Goal: Information Seeking & Learning: Learn about a topic

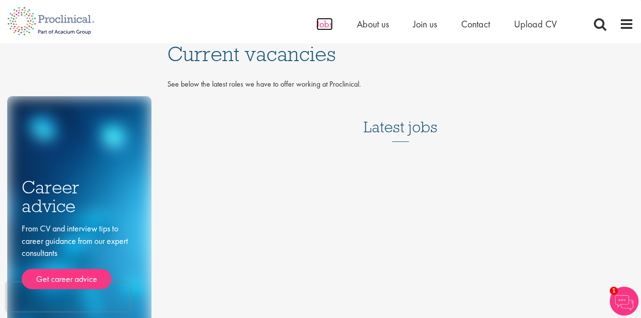
click at [324, 23] on span "Jobs" at bounding box center [325, 24] width 16 height 13
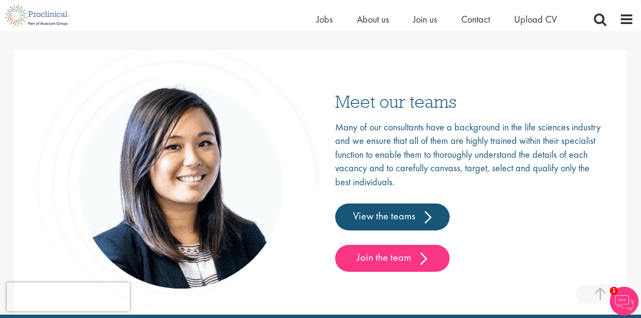
scroll to position [1396, 0]
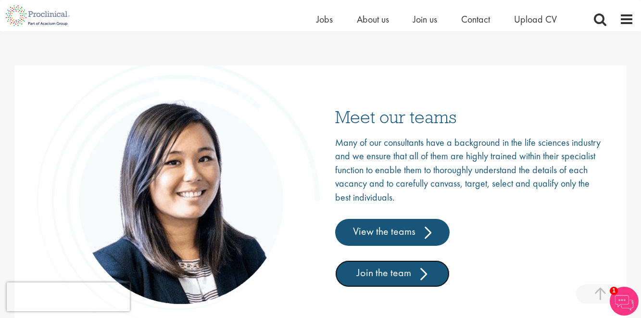
click at [373, 272] on link "Join the team" at bounding box center [392, 273] width 115 height 27
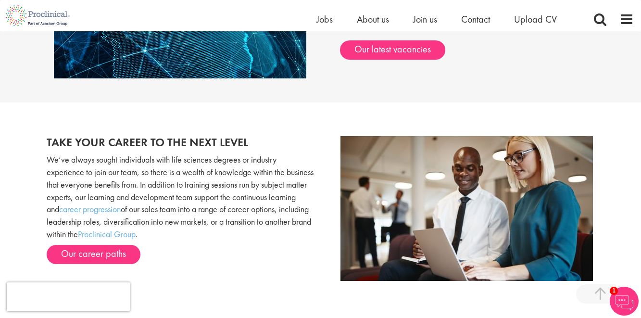
scroll to position [818, 0]
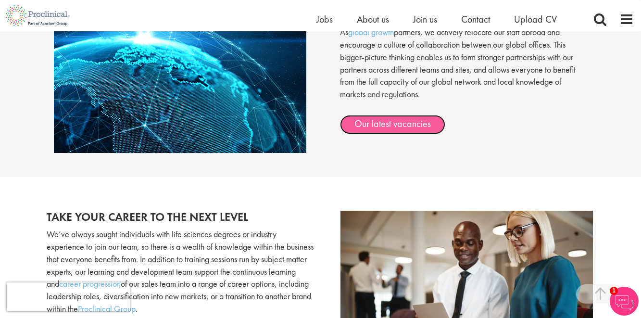
click at [388, 122] on link "Our latest vacancies" at bounding box center [392, 124] width 105 height 19
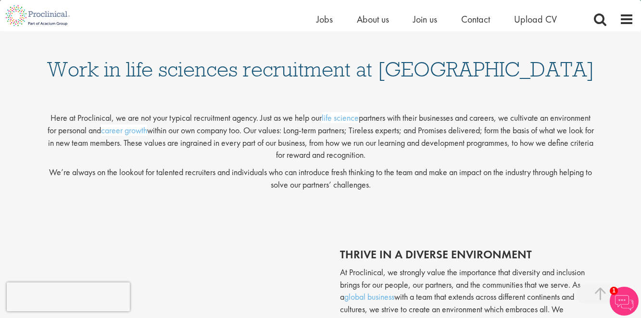
scroll to position [0, 0]
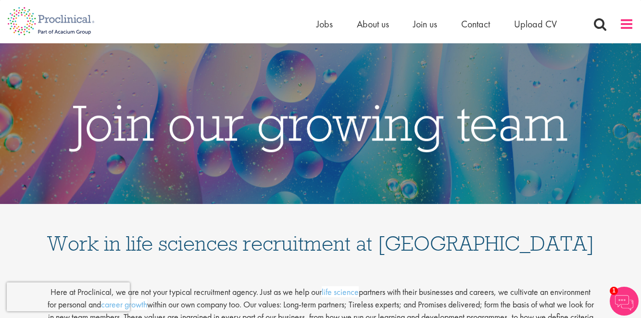
click at [628, 21] on span at bounding box center [627, 24] width 14 height 14
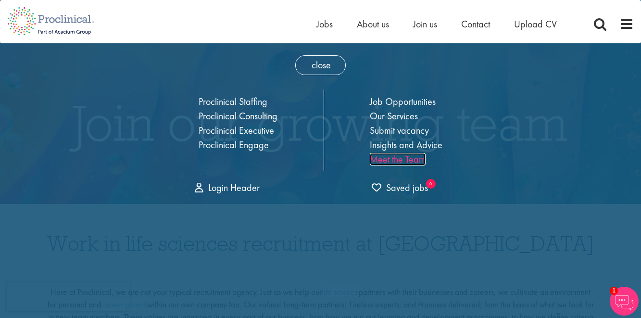
click at [386, 158] on link "Meet the Team" at bounding box center [398, 159] width 56 height 13
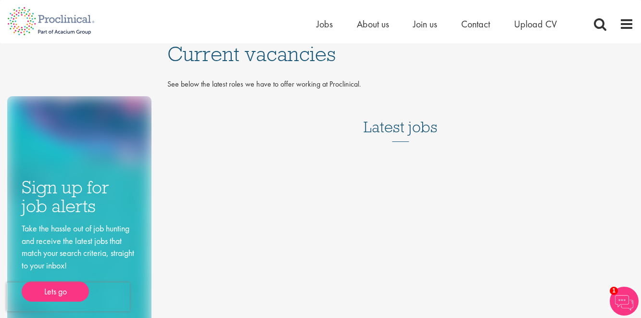
click at [617, 295] on img at bounding box center [624, 301] width 29 height 29
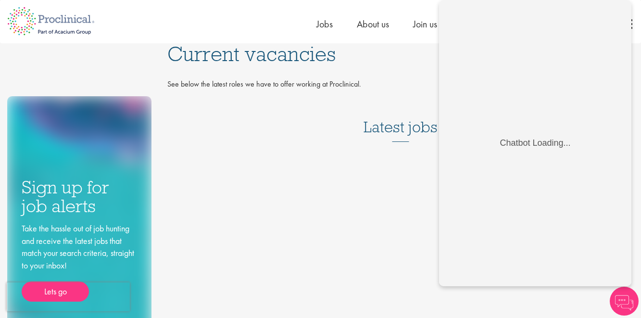
click at [297, 152] on div "Latest jobs" at bounding box center [400, 124] width 467 height 59
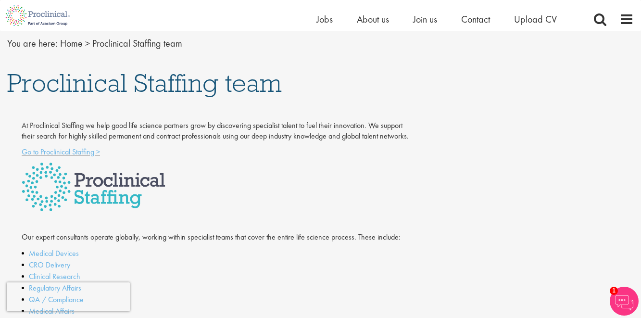
scroll to position [32, 0]
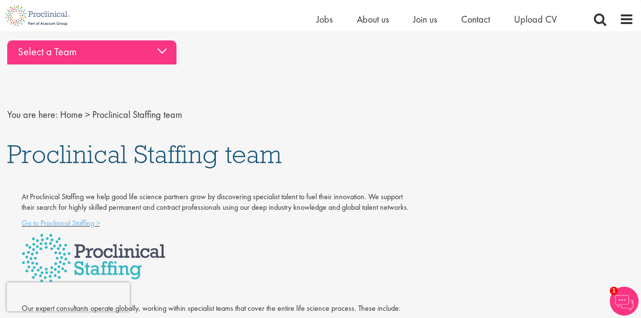
click at [161, 49] on div "Select a Team" at bounding box center [91, 52] width 169 height 24
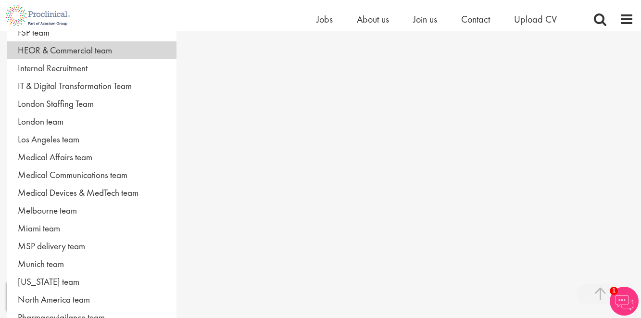
scroll to position [321, 0]
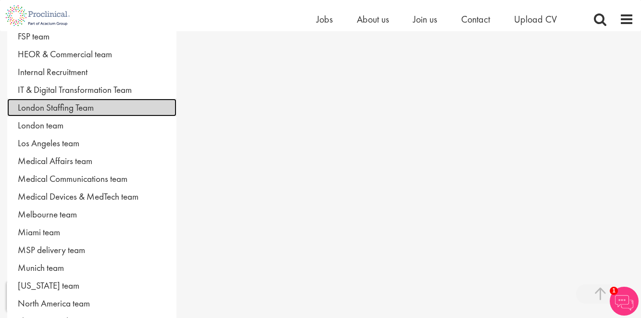
click at [74, 107] on link "London Staffing Team" at bounding box center [91, 108] width 169 height 18
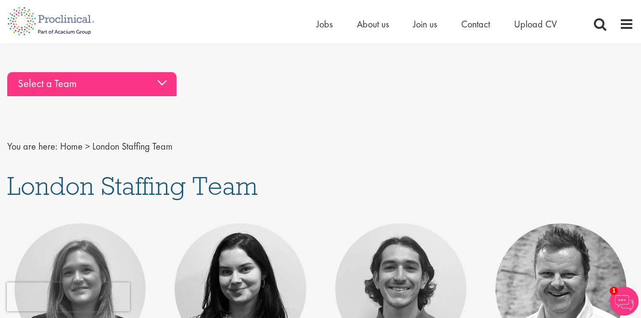
click at [159, 84] on div "Select a Team" at bounding box center [91, 84] width 169 height 24
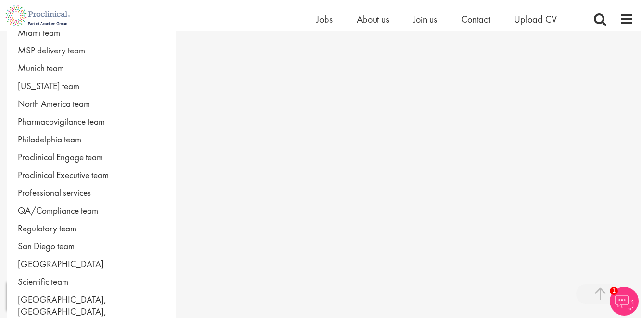
scroll to position [577, 0]
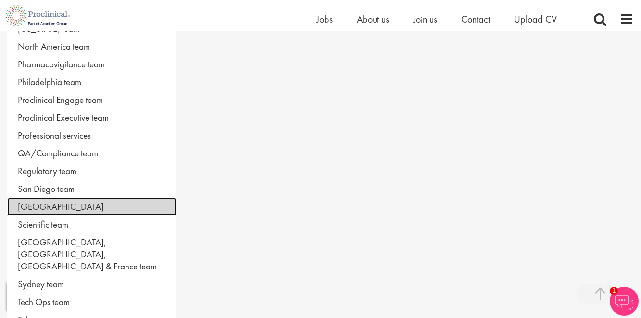
click at [55, 206] on link "San Francisco" at bounding box center [91, 207] width 169 height 18
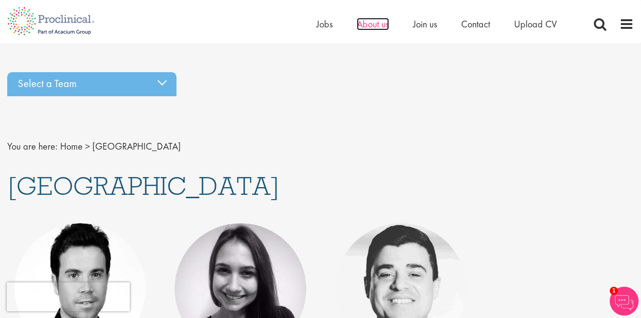
click at [379, 23] on span "About us" at bounding box center [373, 24] width 32 height 13
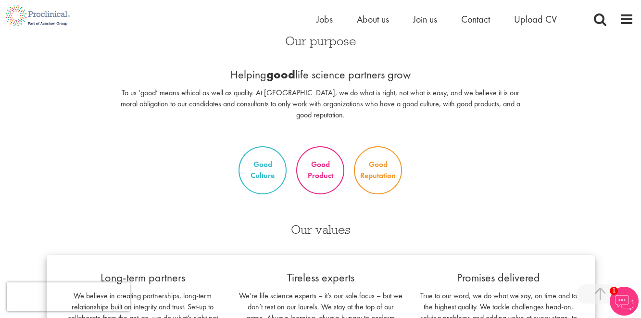
scroll to position [722, 0]
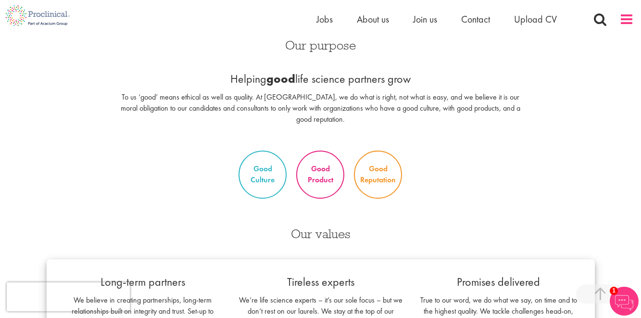
click at [628, 20] on span at bounding box center [627, 19] width 14 height 14
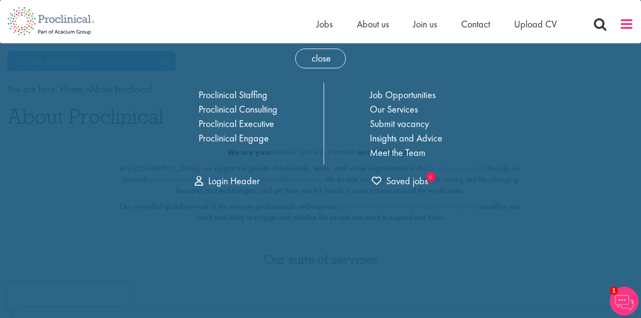
scroll to position [0, 0]
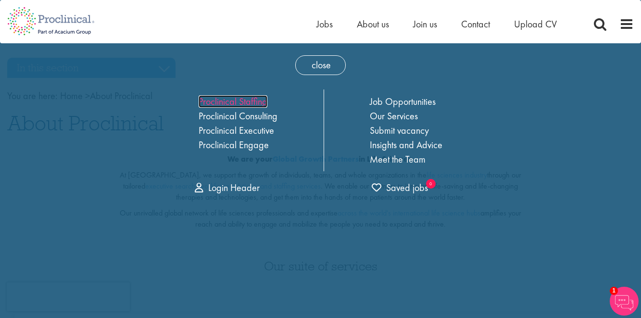
click at [237, 103] on link "Proclinical Staffing" at bounding box center [233, 101] width 69 height 13
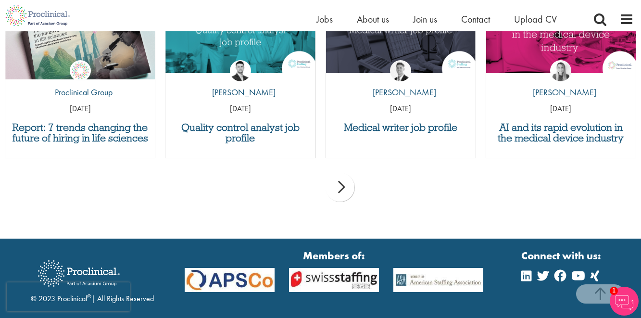
scroll to position [1357, 0]
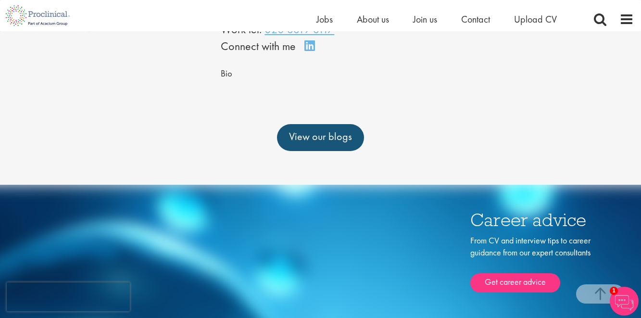
scroll to position [241, 0]
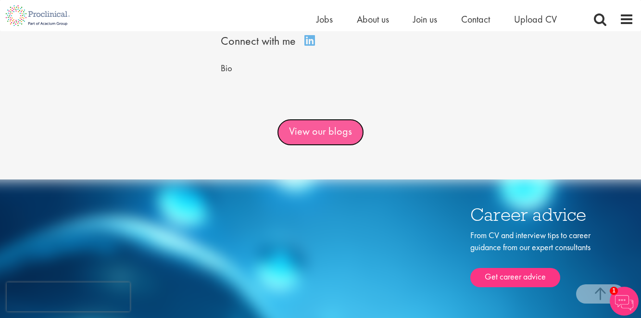
click at [321, 119] on link "View our blogs" at bounding box center [320, 132] width 87 height 27
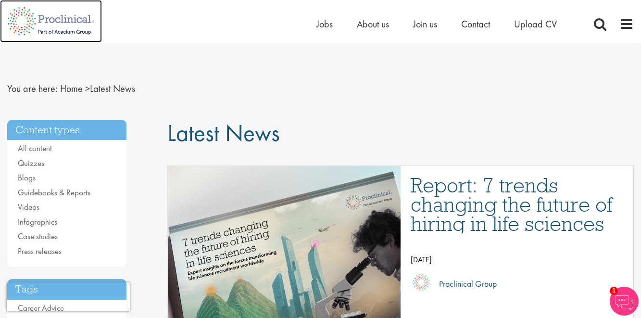
click at [57, 18] on img at bounding box center [51, 21] width 102 height 42
